Goal: Information Seeking & Learning: Learn about a topic

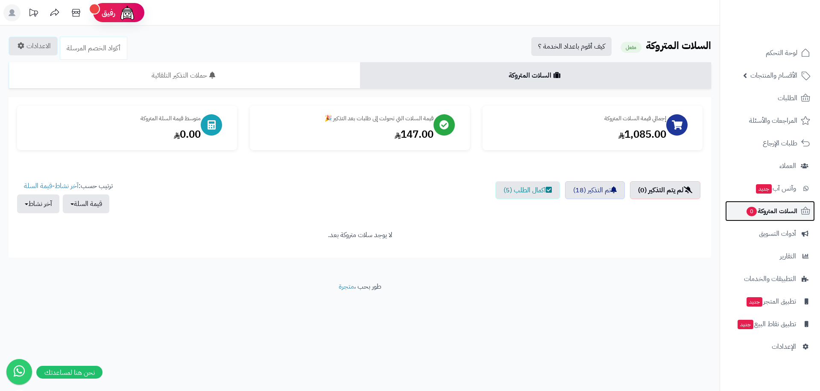
click at [774, 214] on span "السلات المتروكة 0" at bounding box center [771, 211] width 52 height 12
click at [56, 202] on button "آخر نشاط" at bounding box center [38, 203] width 42 height 19
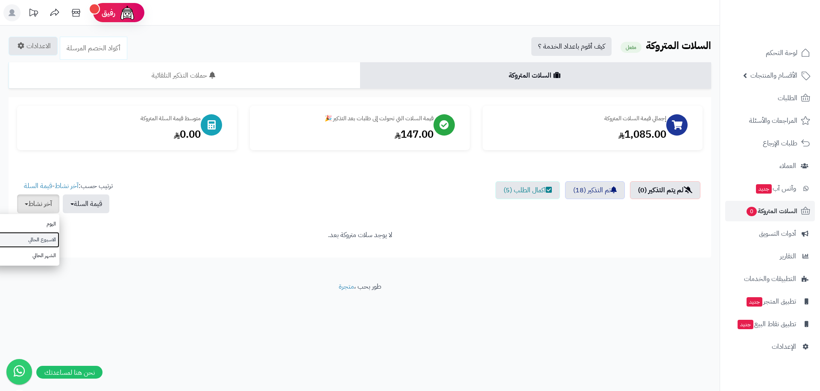
click at [53, 236] on link "الاسبوع الحالي" at bounding box center [25, 240] width 68 height 16
click at [89, 204] on button "قيمة السلة" at bounding box center [86, 203] width 47 height 19
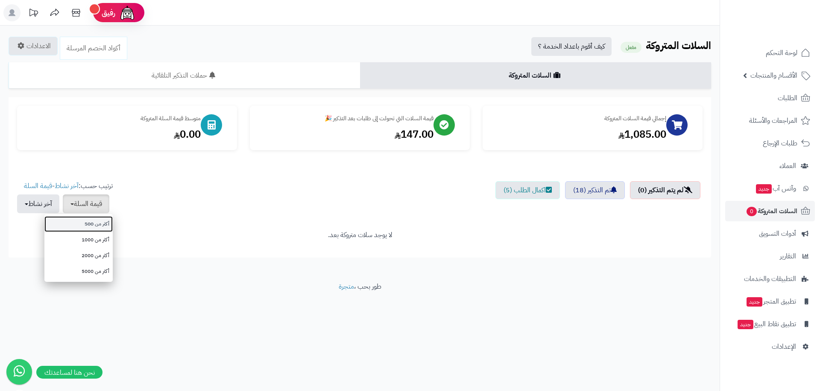
click at [92, 225] on link "أكثر من 500" at bounding box center [78, 224] width 68 height 16
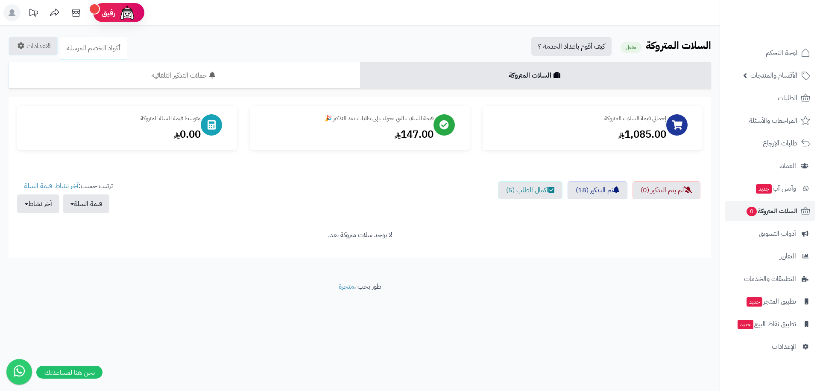
click at [248, 219] on ul "لم يتم التذكير (0) تم التذكير (18) اكمال الطلب (5)" at bounding box center [359, 201] width 685 height 41
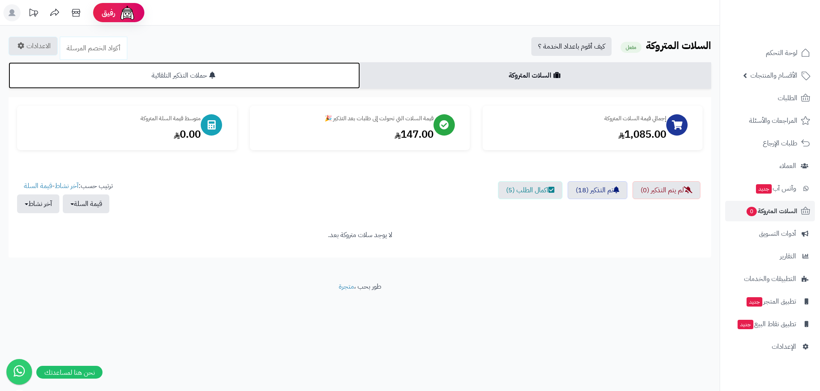
click at [333, 84] on link "حملات التذكير التلقائية" at bounding box center [184, 75] width 351 height 26
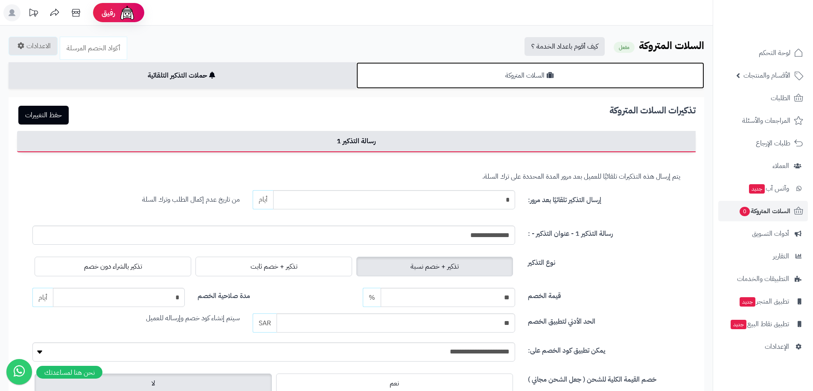
click at [564, 77] on link "السلات المتروكة" at bounding box center [530, 75] width 348 height 26
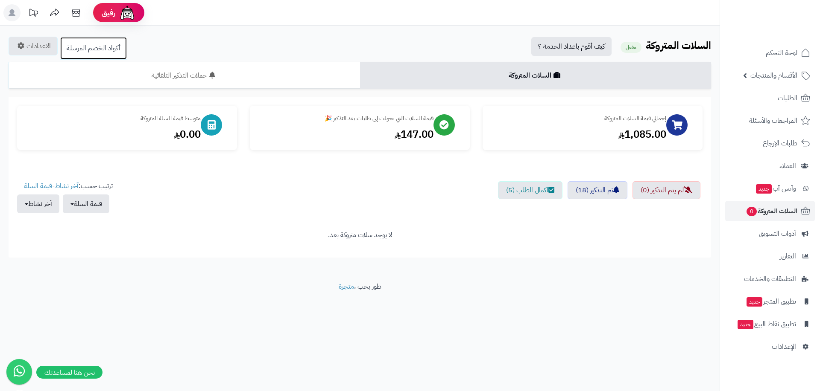
click at [87, 44] on link "أكواد الخصم المرسلة" at bounding box center [93, 48] width 67 height 23
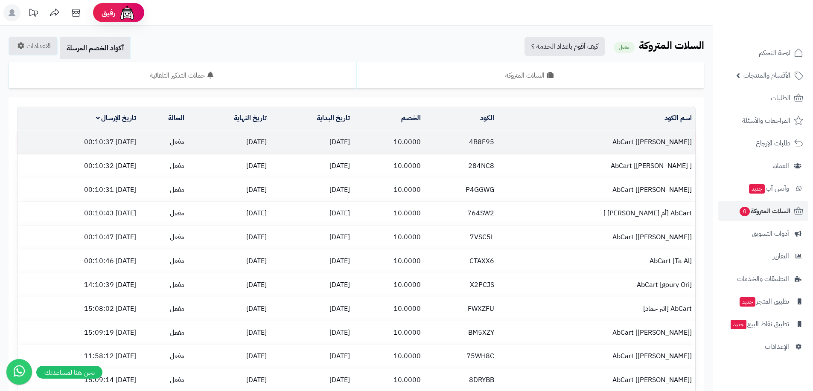
click at [353, 144] on td "25/08/2025" at bounding box center [311, 142] width 83 height 23
click at [671, 143] on td "AbCart [مصعب آل حسين]" at bounding box center [597, 142] width 198 height 23
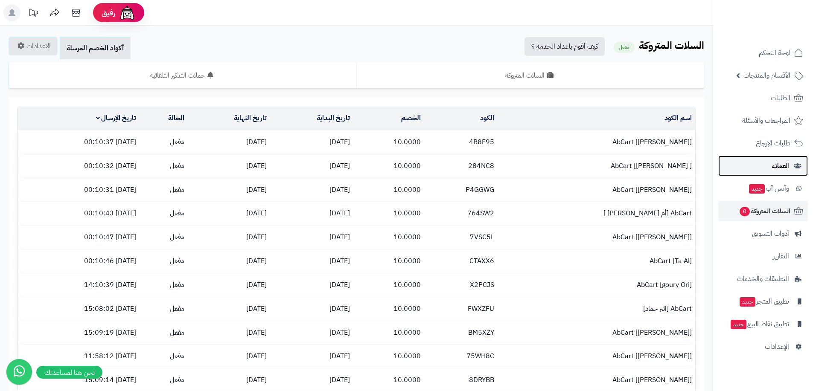
click at [772, 163] on span "العملاء" at bounding box center [780, 166] width 17 height 12
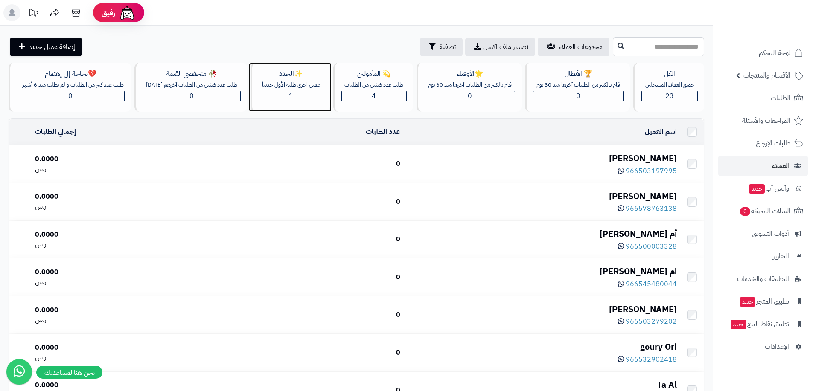
click at [304, 76] on div "✨الجدد" at bounding box center [291, 74] width 65 height 10
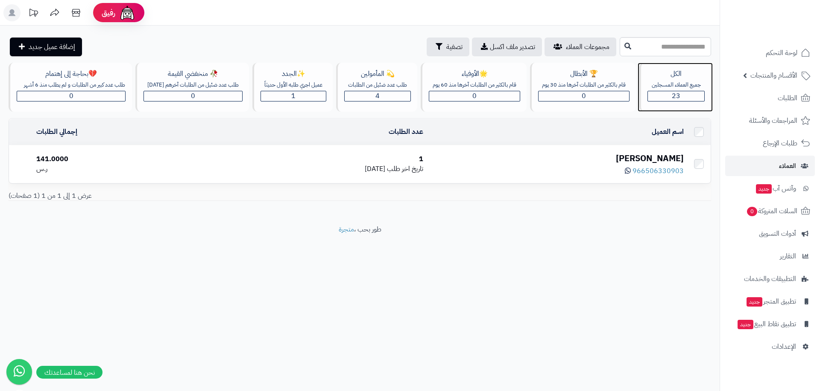
click at [674, 71] on div "الكل" at bounding box center [675, 74] width 57 height 10
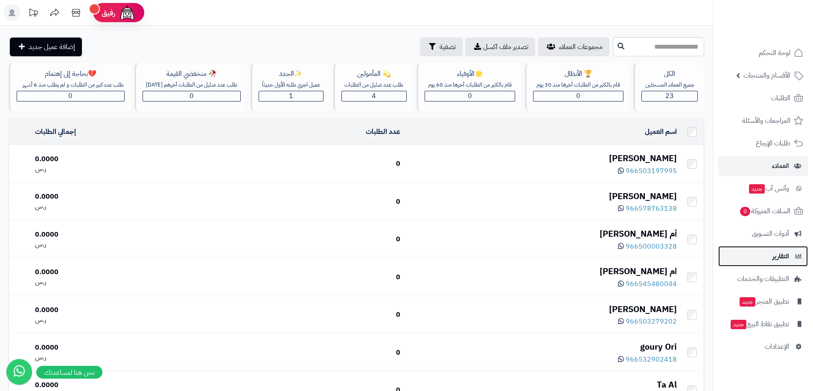
click at [768, 255] on link "التقارير" at bounding box center [763, 256] width 90 height 20
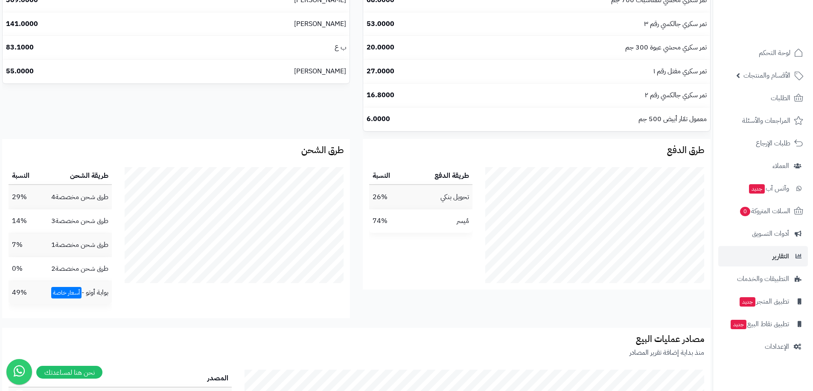
scroll to position [1035, 0]
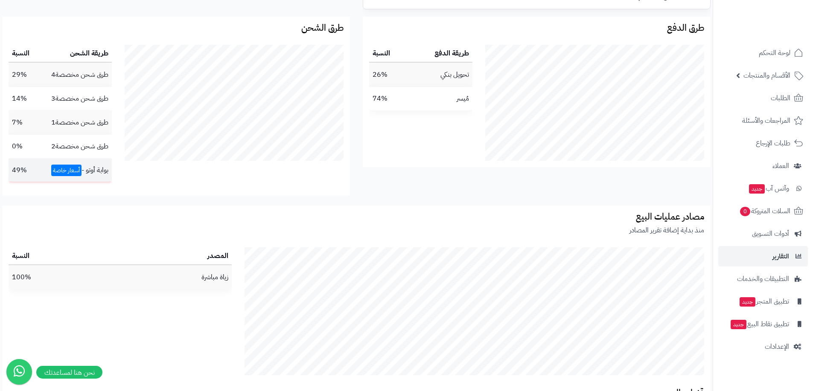
click at [63, 171] on span "أسعار خاصة" at bounding box center [66, 171] width 30 height 12
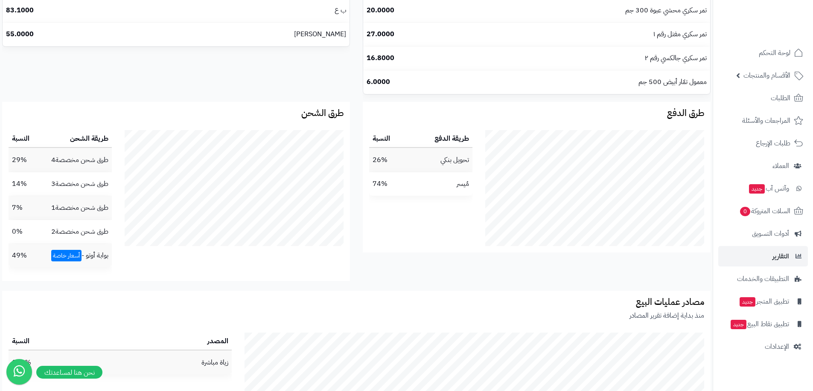
scroll to position [907, 0]
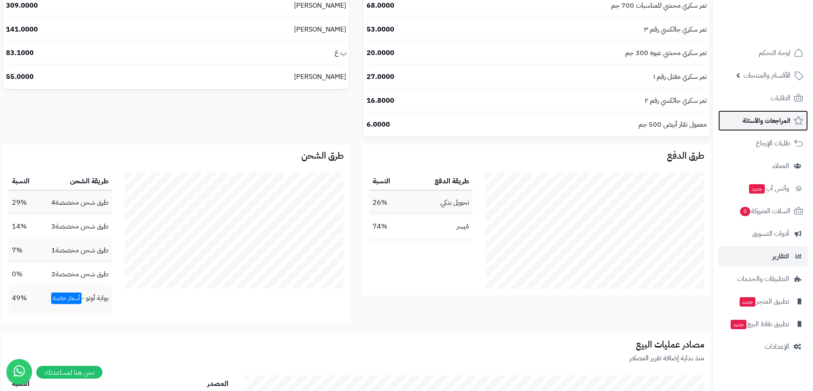
click at [772, 125] on span "المراجعات والأسئلة" at bounding box center [767, 121] width 48 height 12
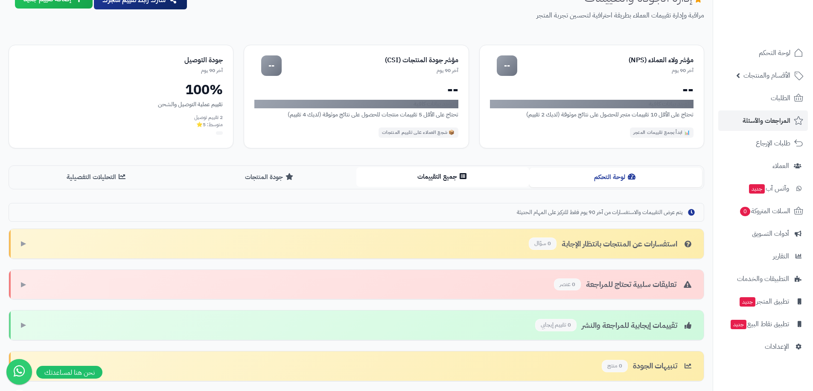
scroll to position [108, 0]
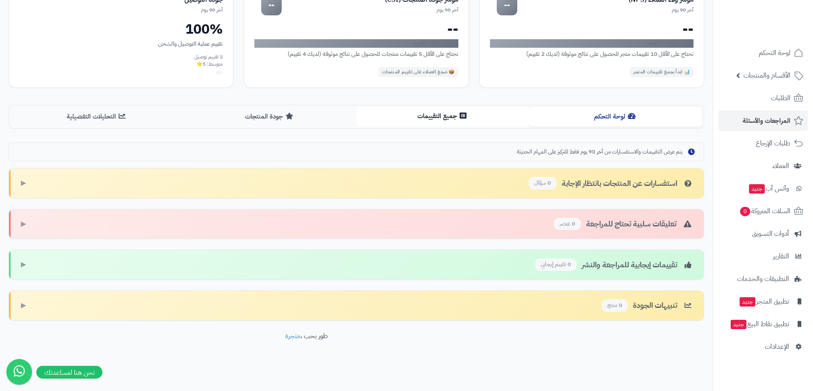
click at [464, 119] on icon at bounding box center [463, 115] width 7 height 7
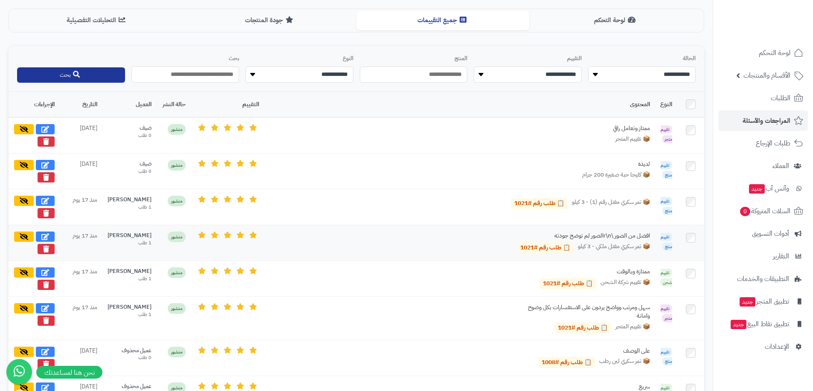
scroll to position [119, 0]
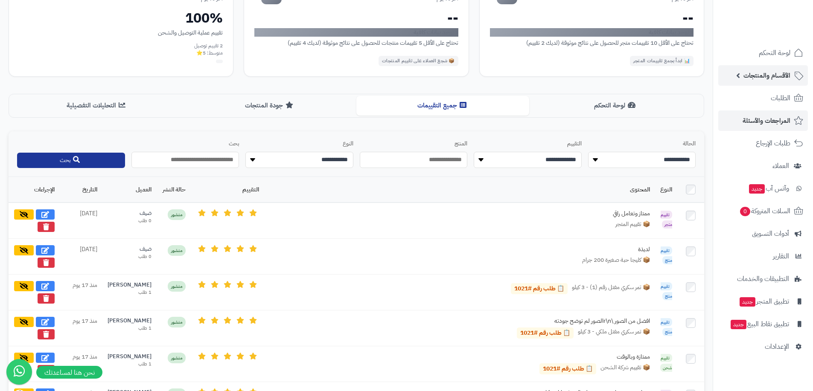
click at [737, 73] on link "الأقسام والمنتجات" at bounding box center [763, 75] width 90 height 20
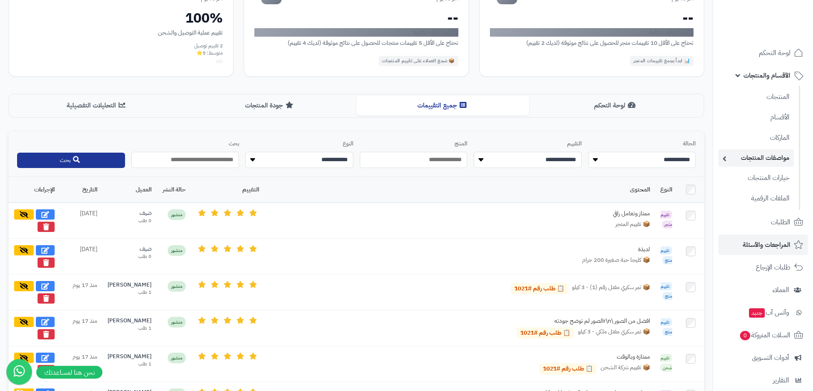
click at [738, 161] on link "مواصفات المنتجات" at bounding box center [756, 158] width 76 height 18
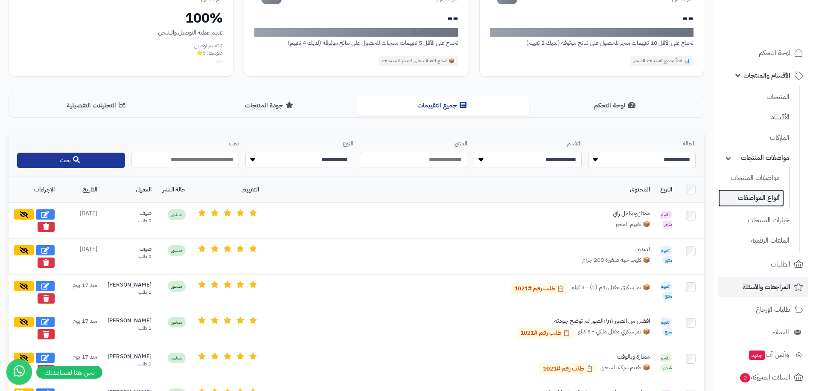
click at [750, 199] on link "أنواع المواصفات" at bounding box center [751, 199] width 66 height 18
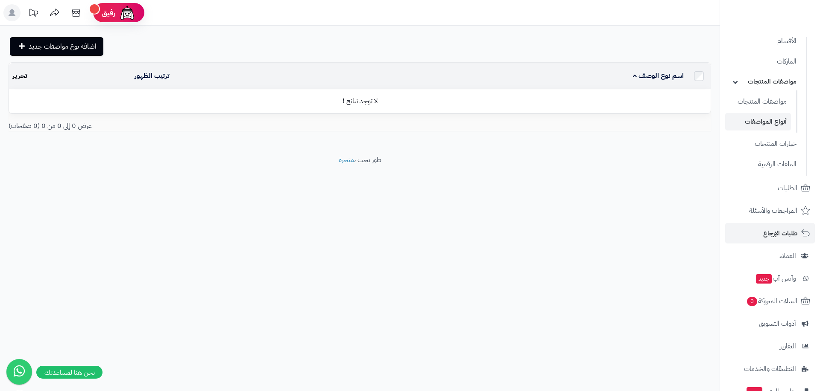
scroll to position [143, 0]
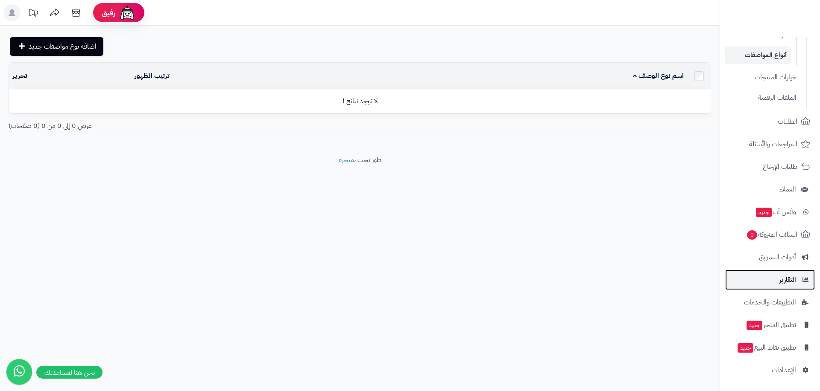
click at [788, 274] on span "التقارير" at bounding box center [787, 280] width 17 height 12
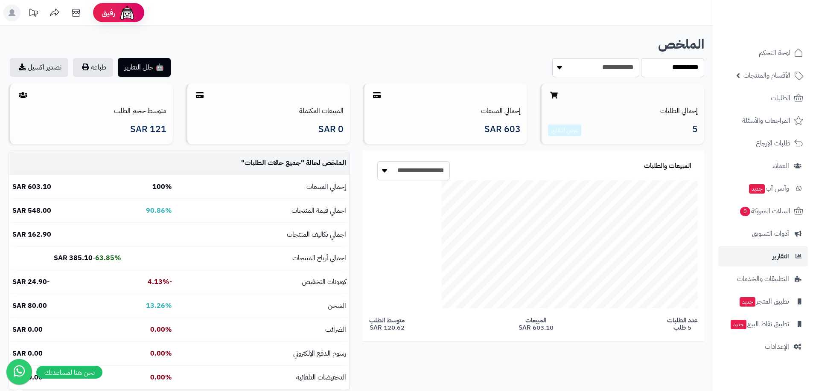
click at [647, 120] on div "إجمالي الطلبات 5 عرض التقارير" at bounding box center [622, 114] width 164 height 61
click at [160, 68] on button "🤖 حلل التقارير" at bounding box center [144, 67] width 53 height 19
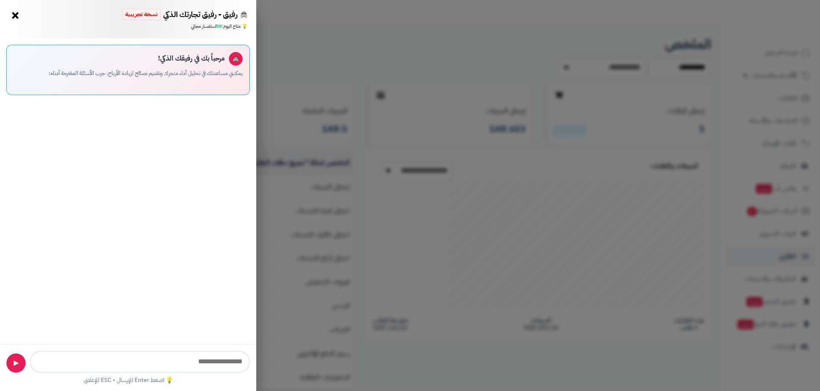
scroll to position [236, 468]
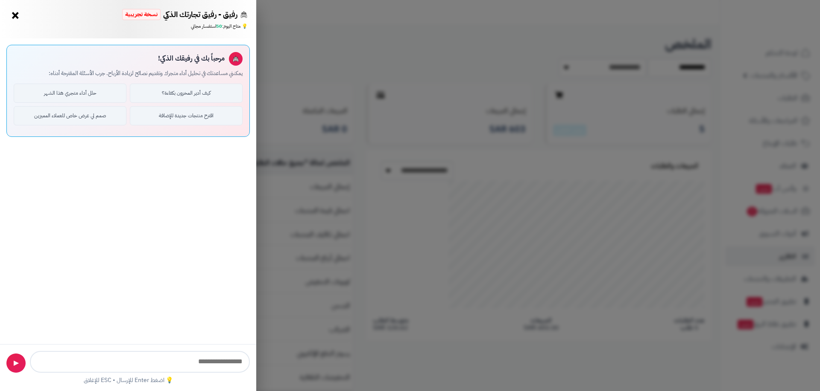
type input "**********"
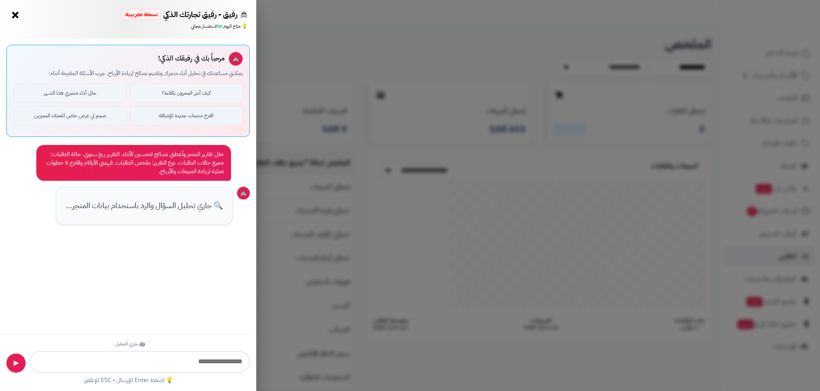
click at [12, 11] on button "×" at bounding box center [16, 15] width 14 height 14
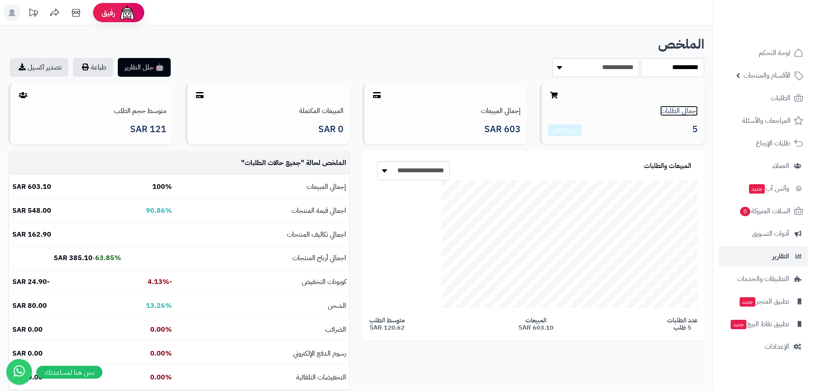
click at [680, 116] on link "إجمالي الطلبات" at bounding box center [679, 111] width 38 height 10
